Goal: Information Seeking & Learning: Learn about a topic

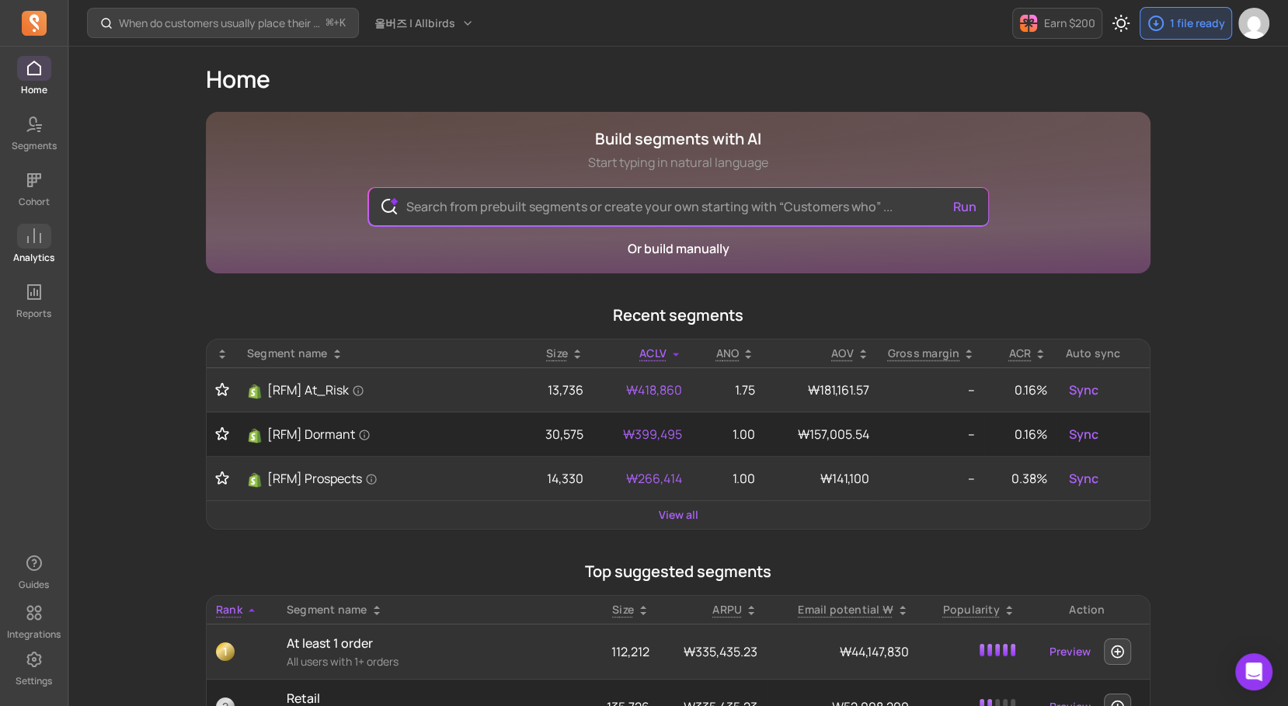
click at [49, 235] on span at bounding box center [34, 236] width 34 height 25
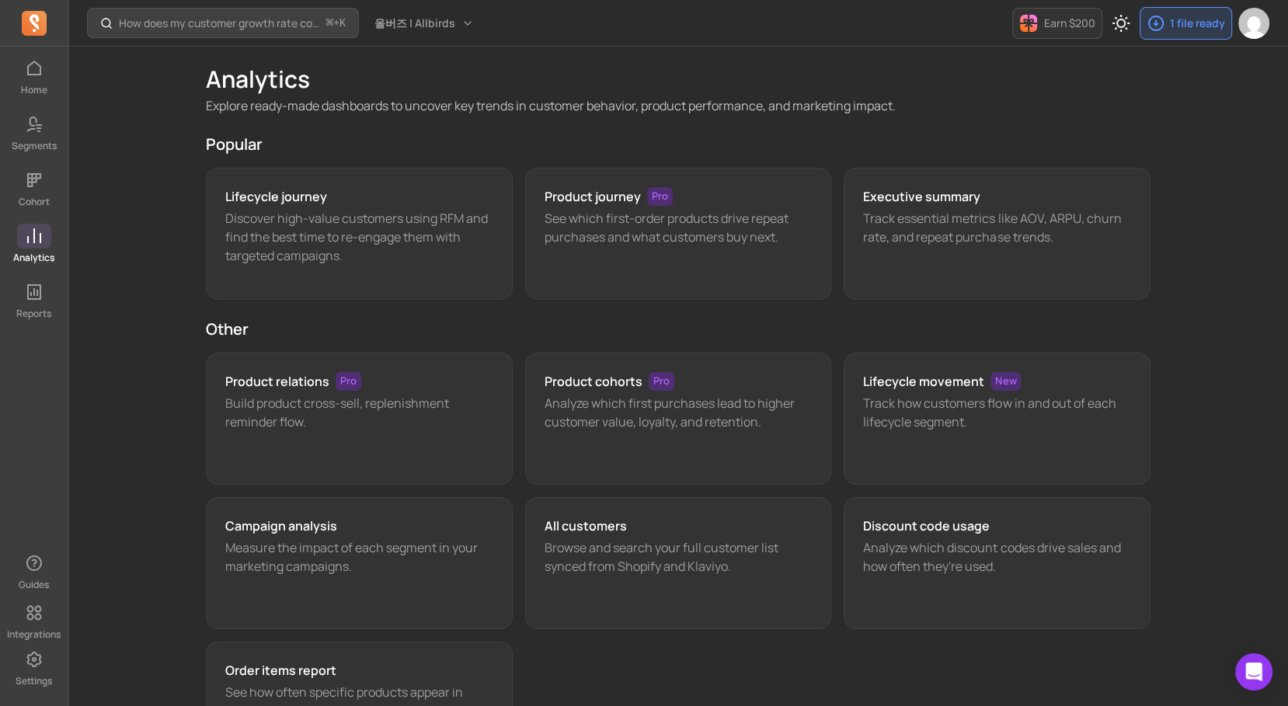
scroll to position [2, 0]
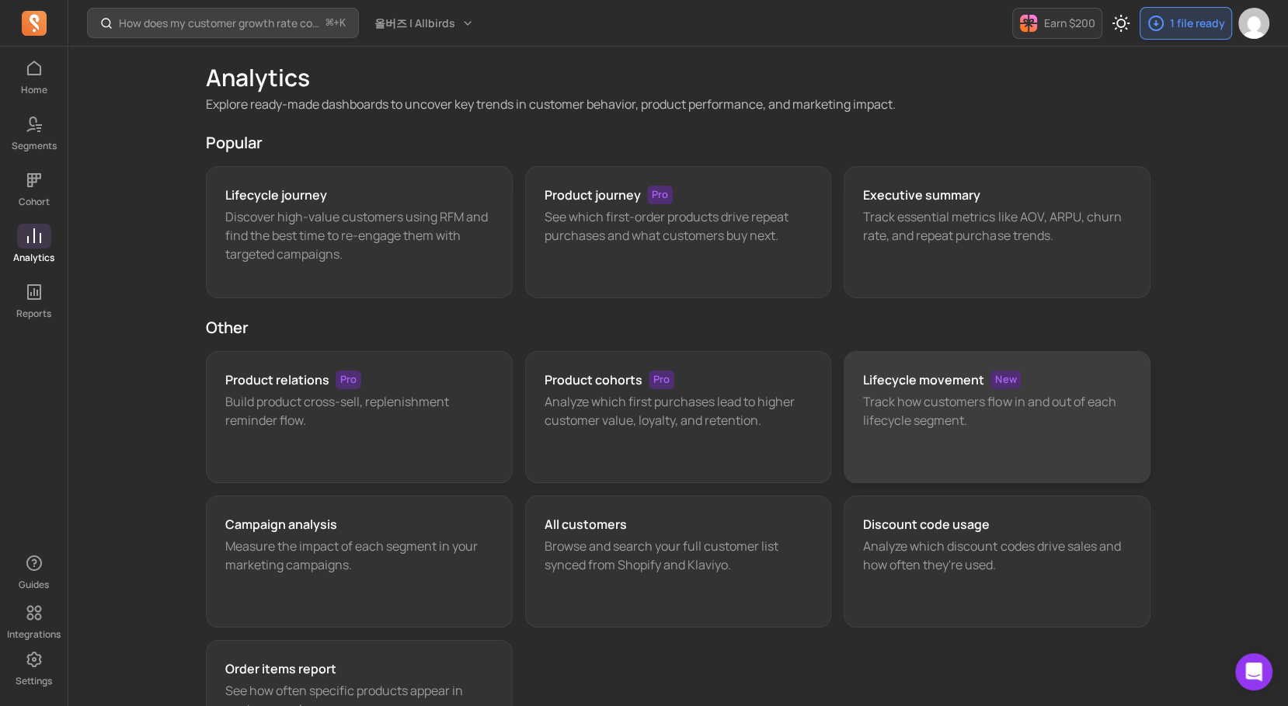
click at [899, 372] on h3 "Lifecycle movement" at bounding box center [923, 379] width 121 height 19
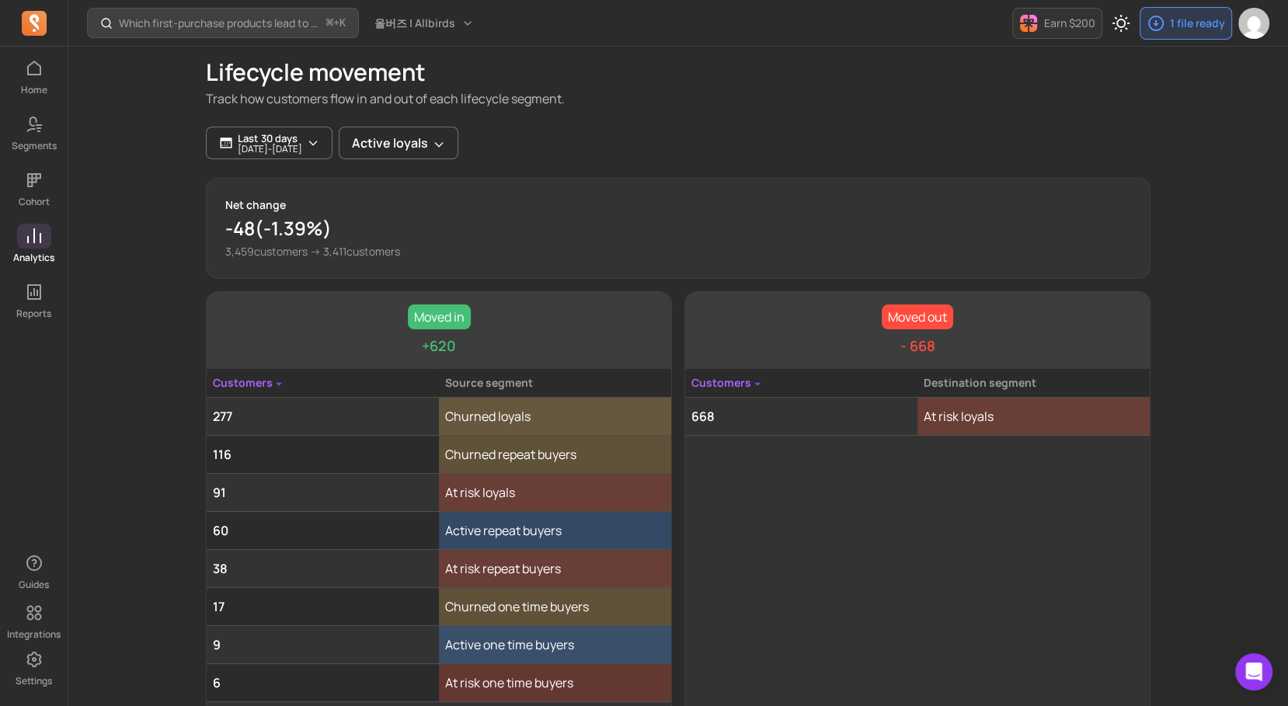
scroll to position [52, 0]
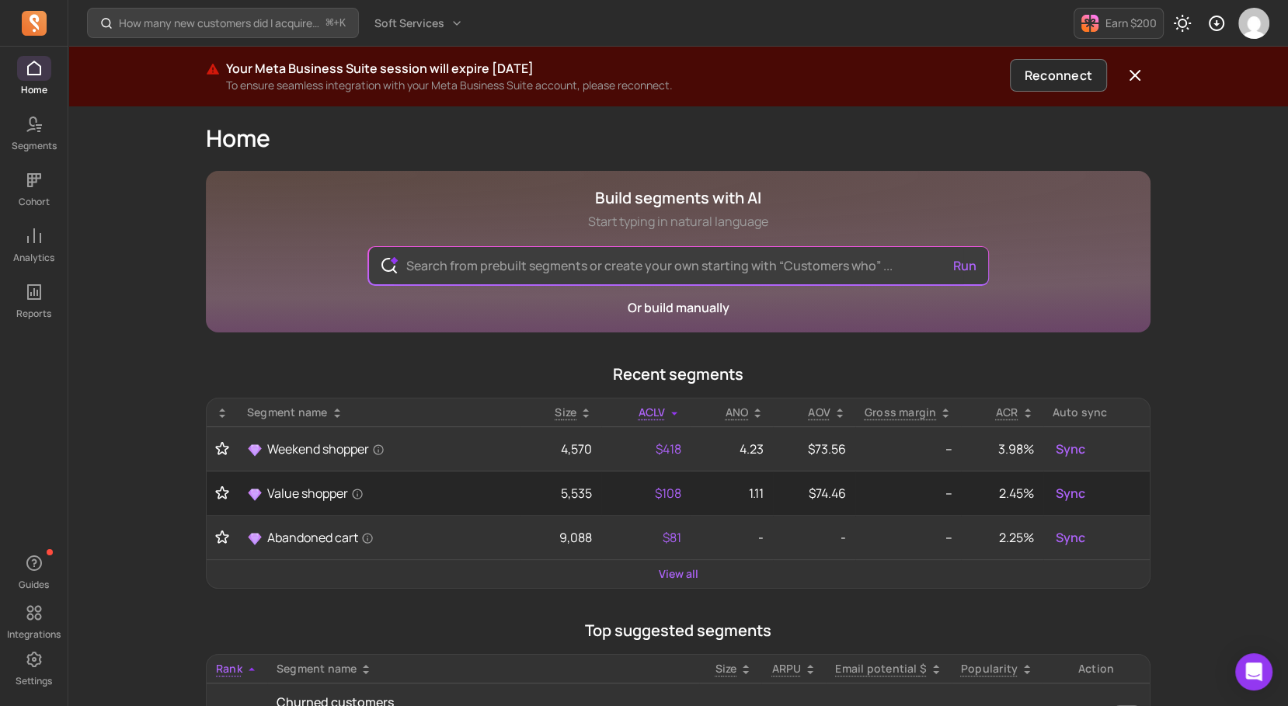
click at [45, 245] on span at bounding box center [34, 236] width 34 height 25
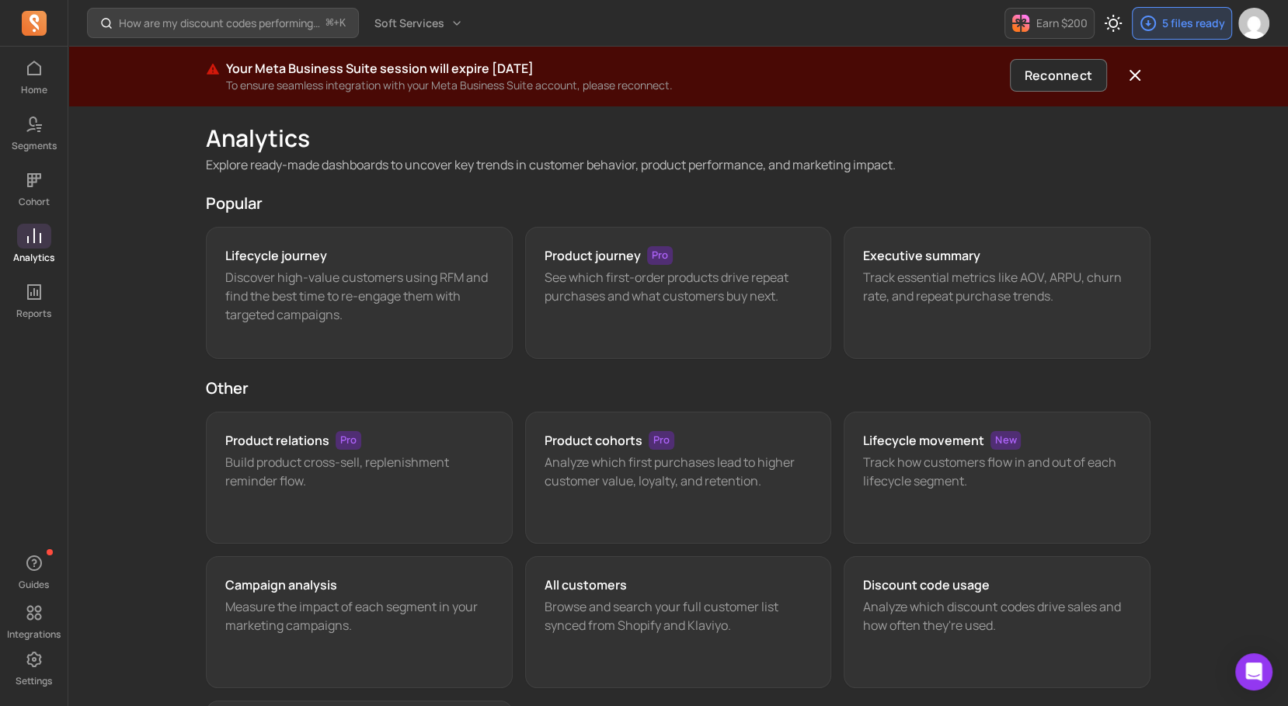
click at [904, 450] on div "Lifecycle movement New Track how customers flow in and out of each lifecycle se…" at bounding box center [996, 478] width 307 height 132
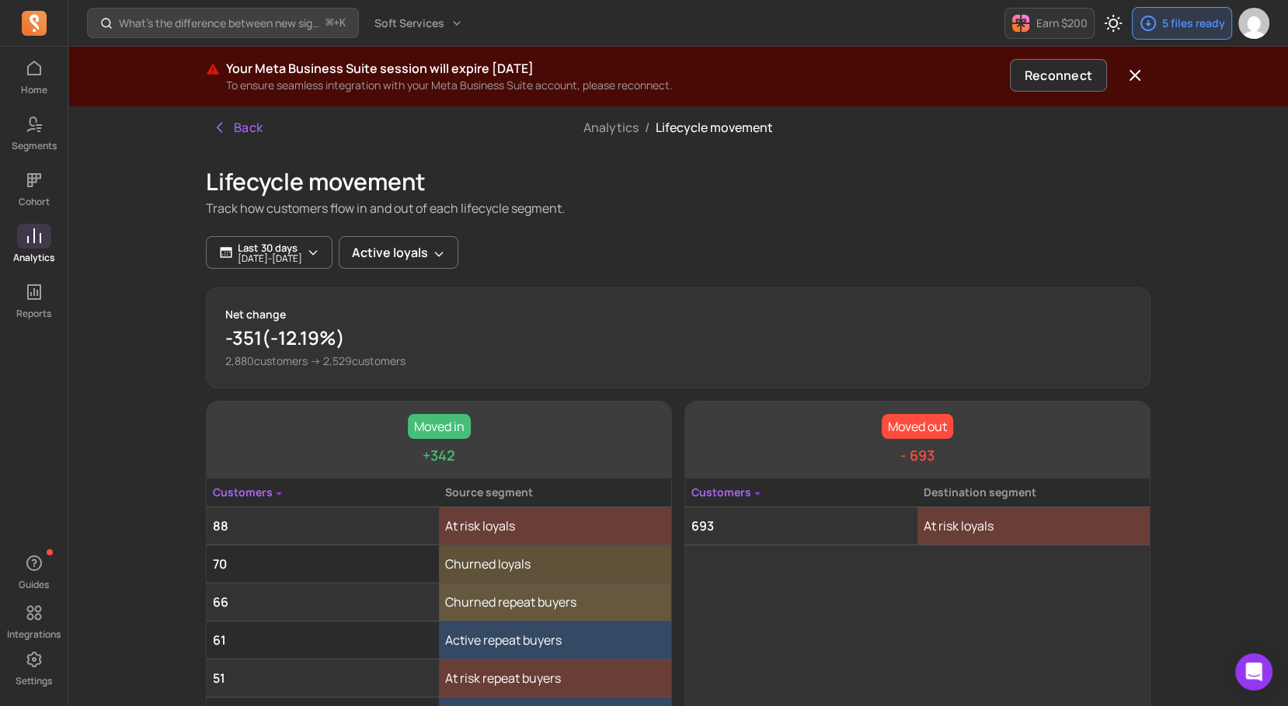
click at [614, 138] on div "Analytics / Lifecycle movement" at bounding box center [677, 127] width 315 height 43
click at [613, 130] on link "Analytics" at bounding box center [610, 127] width 55 height 17
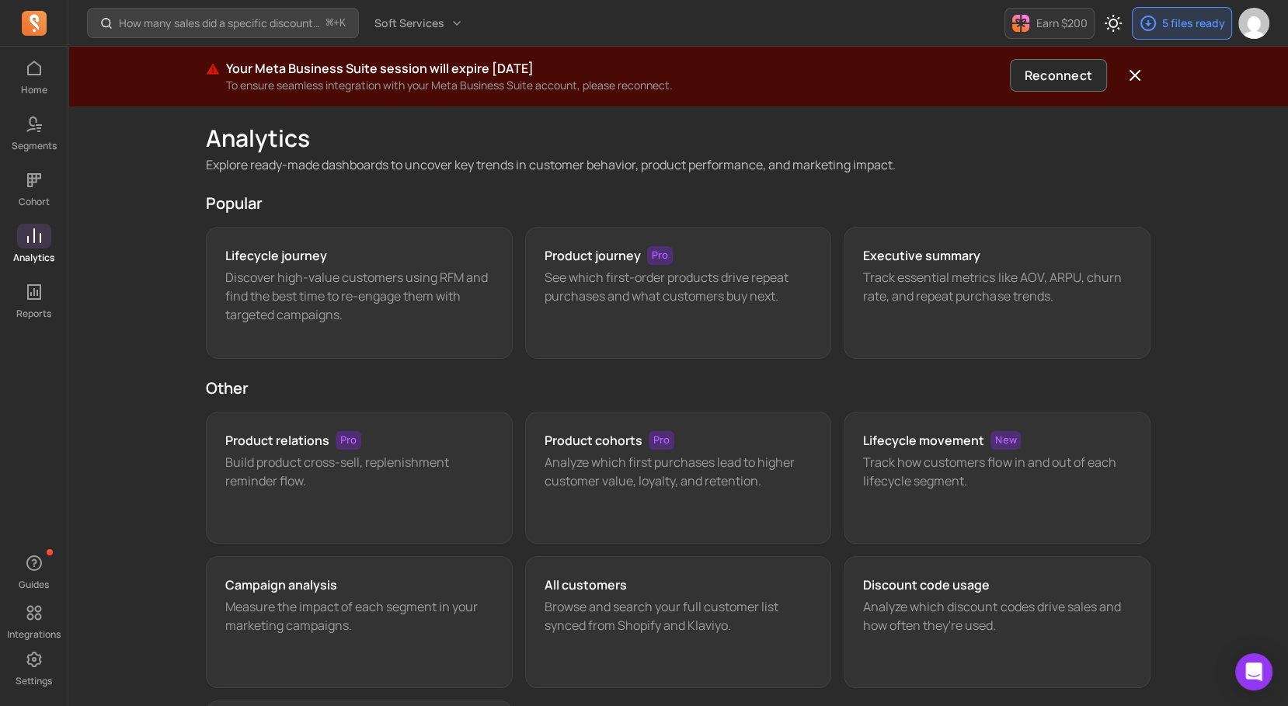
click at [435, 325] on div "Lifecycle journey Discover high-value customers using RFM and find the best tim…" at bounding box center [359, 293] width 307 height 132
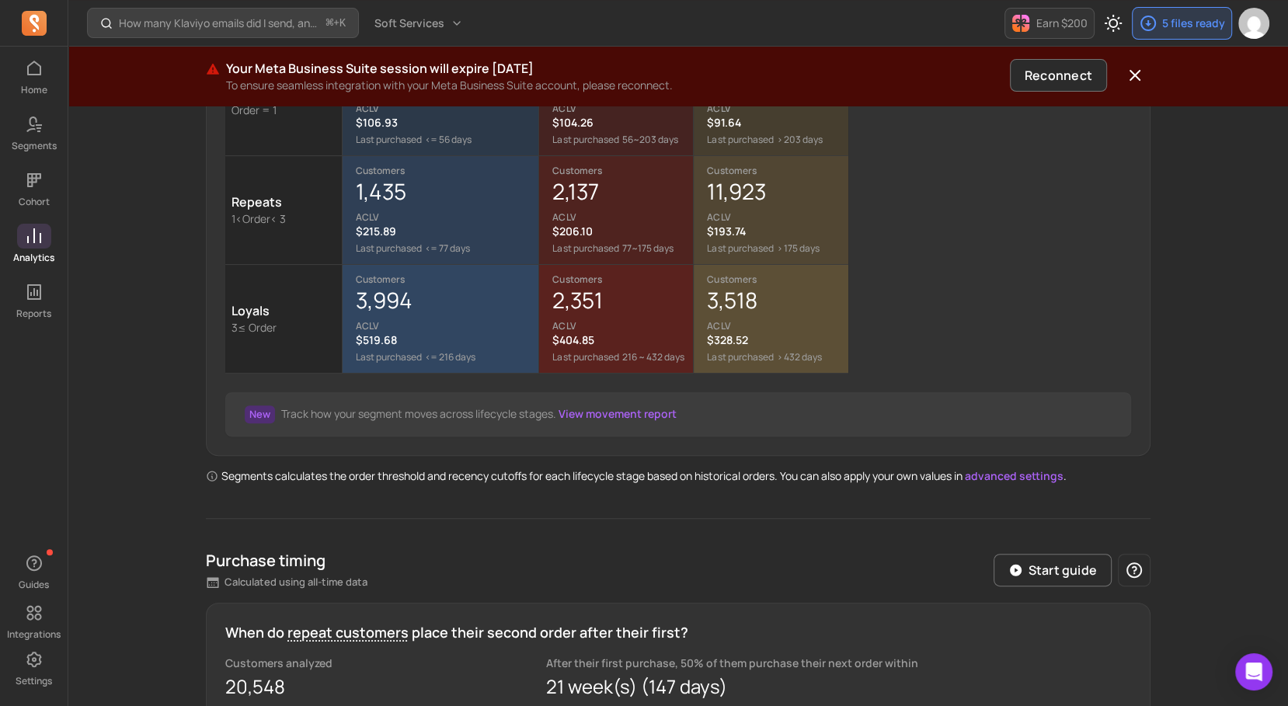
scroll to position [356, 0]
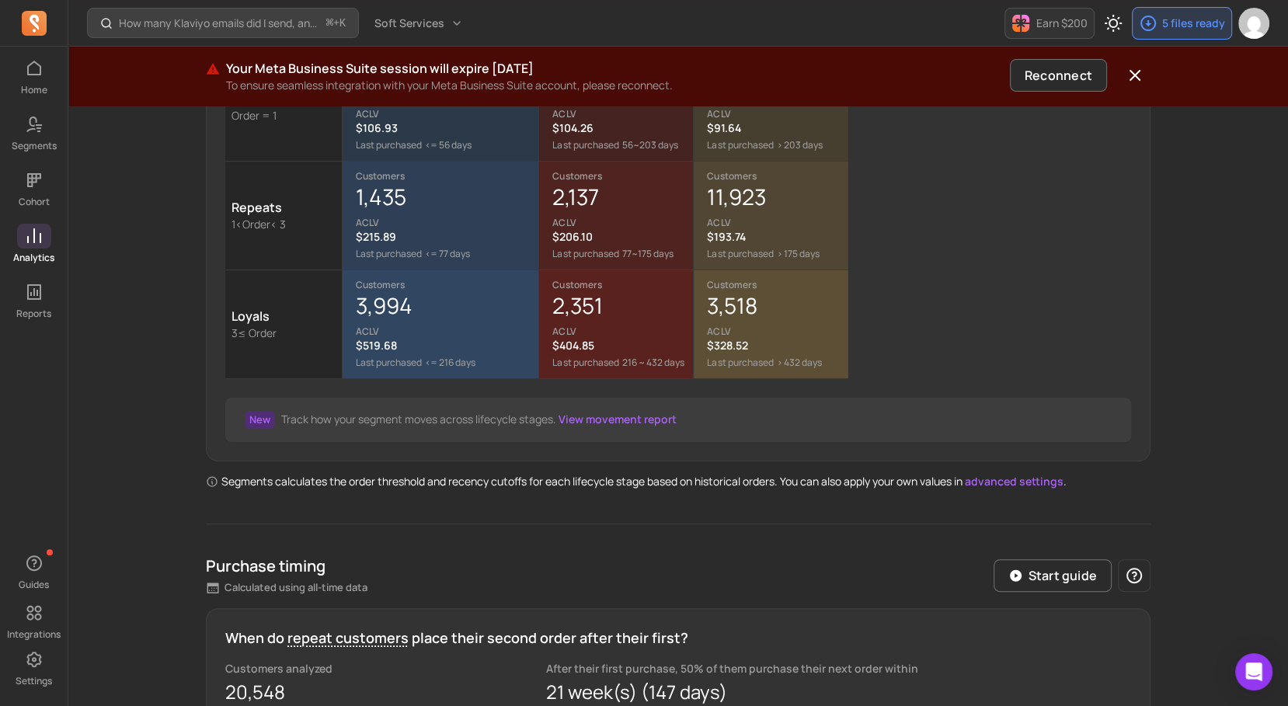
click at [614, 420] on link "View movement report" at bounding box center [617, 419] width 118 height 15
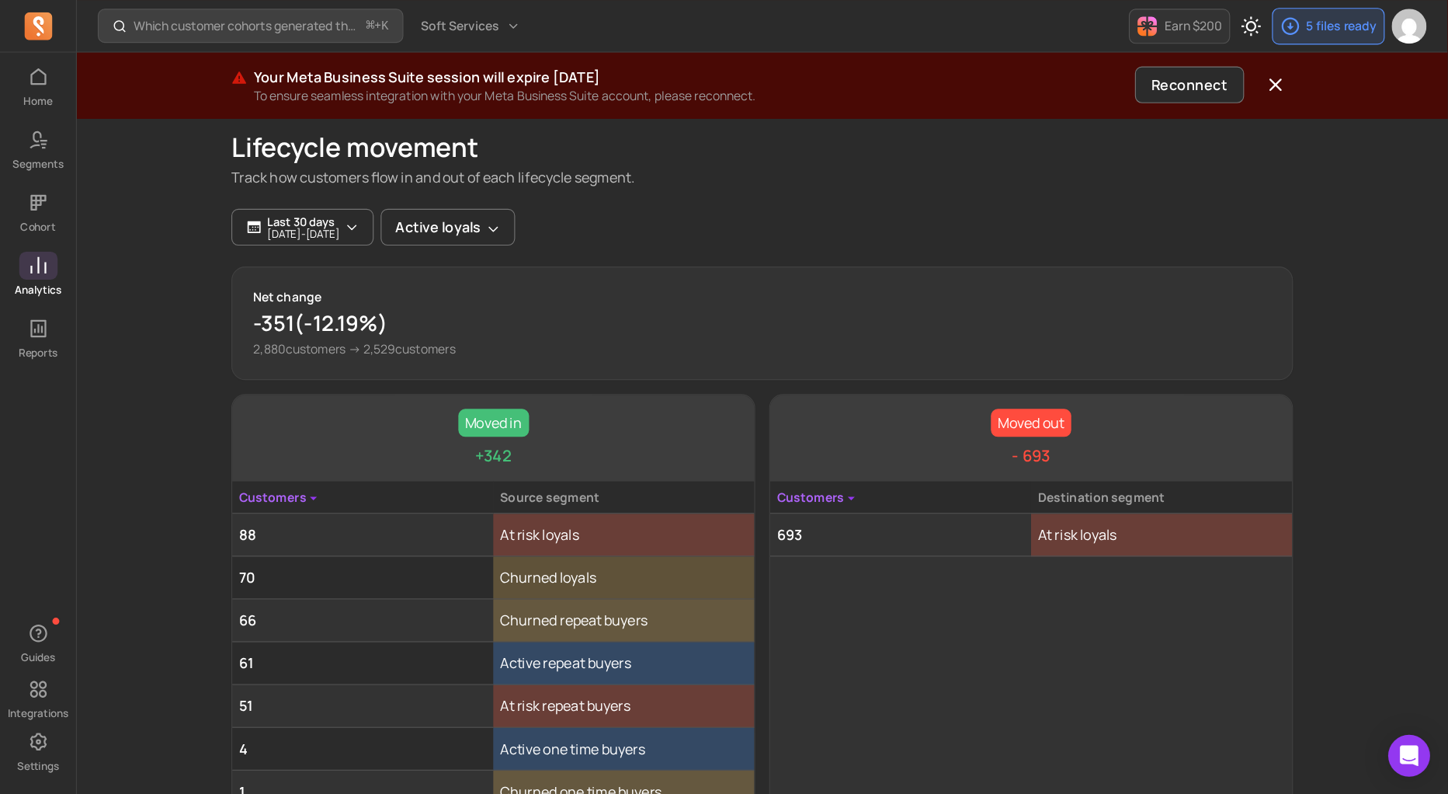
scroll to position [50, 0]
